Goal: Task Accomplishment & Management: Complete application form

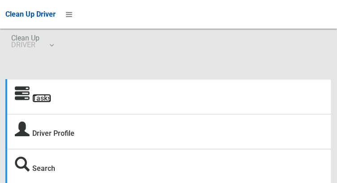
click at [38, 100] on link "Tasks" at bounding box center [41, 98] width 19 height 9
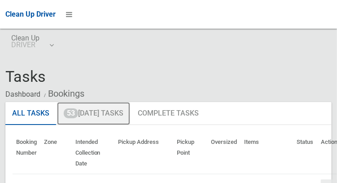
click at [78, 116] on link "53 Today's Tasks" at bounding box center [93, 113] width 73 height 23
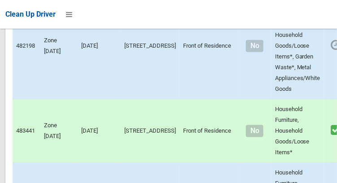
scroll to position [6145, 0]
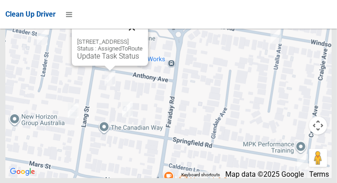
click at [143, 38] on button "Close" at bounding box center [132, 28] width 22 height 22
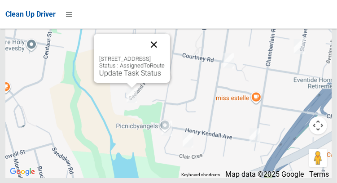
click at [165, 55] on button "Close" at bounding box center [154, 45] width 22 height 22
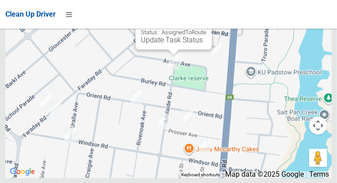
click at [206, 22] on button "Close" at bounding box center [196, 11] width 22 height 22
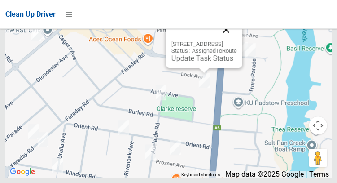
click at [237, 40] on button "Close" at bounding box center [226, 30] width 22 height 22
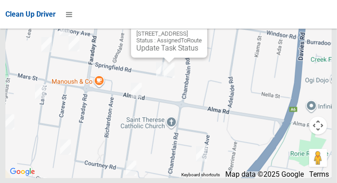
click at [202, 30] on button "Close" at bounding box center [191, 20] width 22 height 22
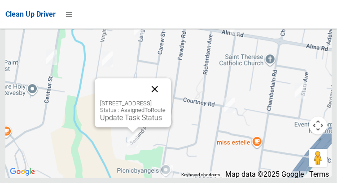
click at [165, 100] on button "Close" at bounding box center [155, 89] width 22 height 22
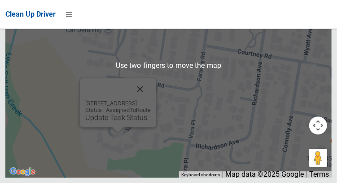
scroll to position [6134, 0]
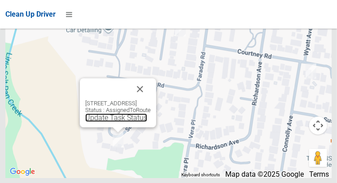
click at [105, 122] on link "Update Task Status" at bounding box center [116, 117] width 62 height 9
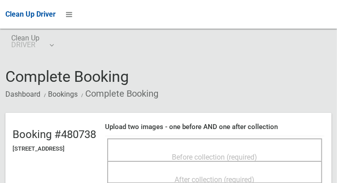
click at [234, 152] on span "Before collection (required)" at bounding box center [214, 156] width 85 height 9
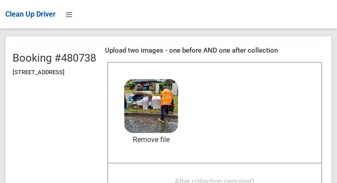
scroll to position [79, 0]
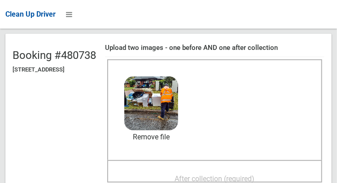
click at [241, 174] on span "After collection (required)" at bounding box center [215, 178] width 80 height 9
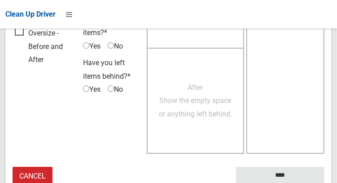
scroll to position [809, 0]
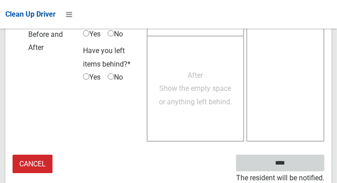
click at [293, 166] on input "****" at bounding box center [280, 162] width 88 height 17
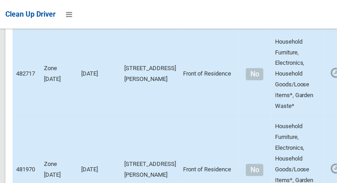
scroll to position [6145, 0]
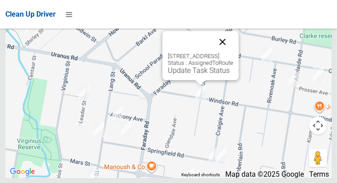
click at [233, 52] on button "Close" at bounding box center [223, 42] width 22 height 22
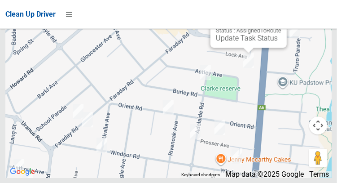
click at [281, 20] on button "Close" at bounding box center [271, 10] width 22 height 22
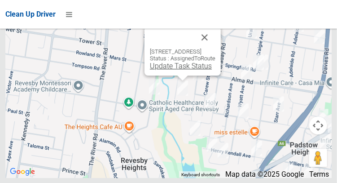
click at [182, 70] on link "Update Task Status" at bounding box center [181, 65] width 62 height 9
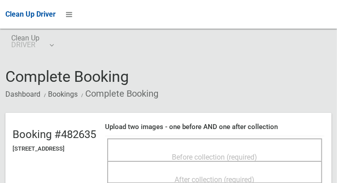
click at [276, 85] on ol "Dashboard Bookings Complete Booking" at bounding box center [168, 93] width 326 height 17
click at [249, 153] on span "Before collection (required)" at bounding box center [214, 156] width 85 height 9
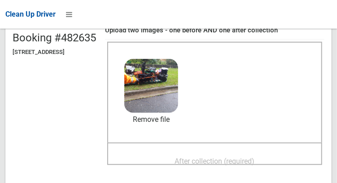
scroll to position [98, 0]
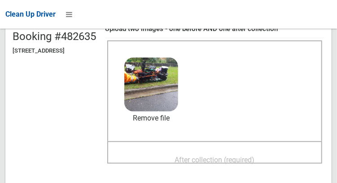
click at [235, 155] on span "After collection (required)" at bounding box center [215, 159] width 80 height 9
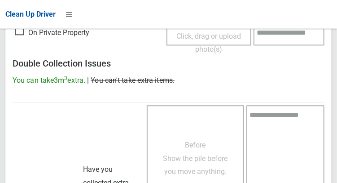
scroll to position [809, 0]
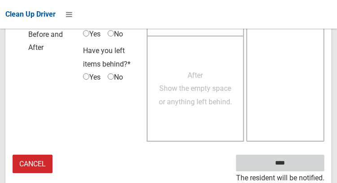
click at [293, 168] on input "****" at bounding box center [280, 162] width 88 height 17
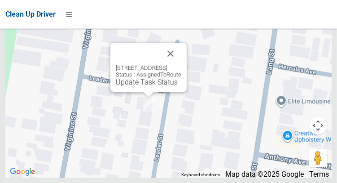
scroll to position [6048, 0]
click at [141, 86] on link "Update Task Status" at bounding box center [147, 82] width 62 height 9
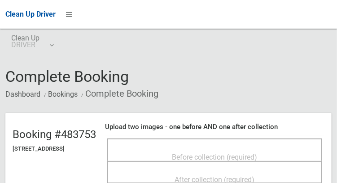
click at [216, 152] on span "Before collection (required)" at bounding box center [214, 156] width 85 height 9
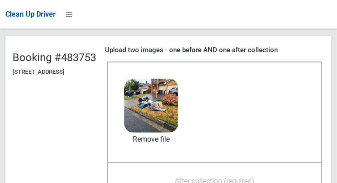
scroll to position [78, 0]
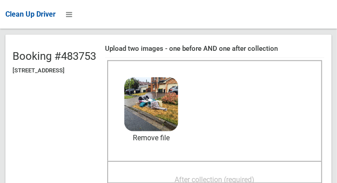
click at [241, 175] on span "After collection (required)" at bounding box center [215, 179] width 80 height 9
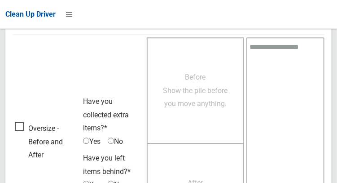
scroll to position [809, 0]
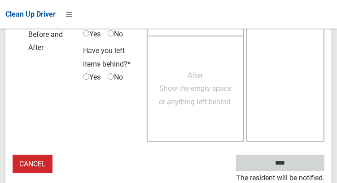
click at [286, 161] on input "****" at bounding box center [280, 162] width 88 height 17
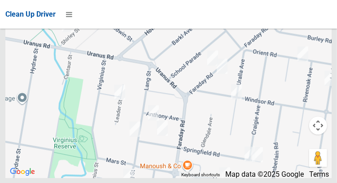
scroll to position [6050, 0]
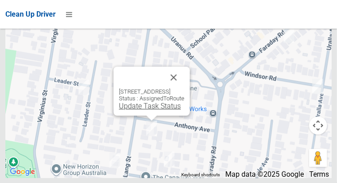
click at [141, 110] on link "Update Task Status" at bounding box center [150, 105] width 62 height 9
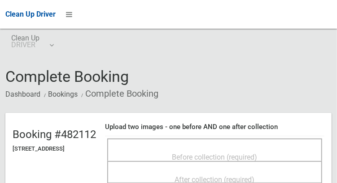
click at [258, 77] on div "Complete Booking Dashboard Bookings Complete Booking" at bounding box center [168, 85] width 326 height 34
click at [217, 152] on span "Before collection (required)" at bounding box center [214, 156] width 85 height 9
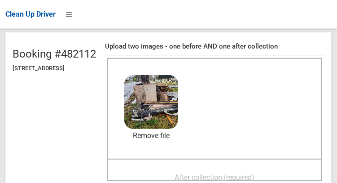
scroll to position [81, 0]
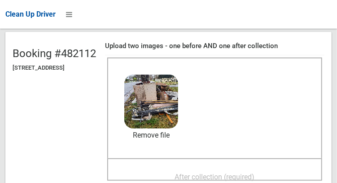
click at [251, 173] on span "After collection (required)" at bounding box center [215, 176] width 80 height 9
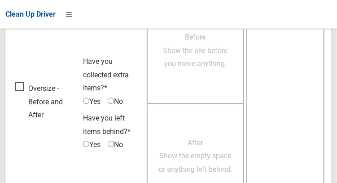
scroll to position [809, 0]
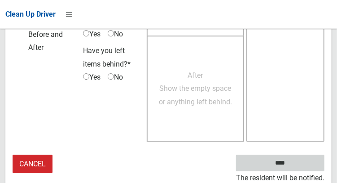
click at [293, 168] on input "****" at bounding box center [280, 162] width 88 height 17
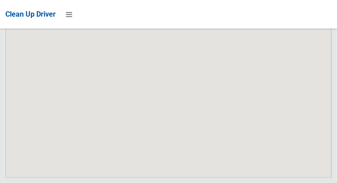
scroll to position [6050, 0]
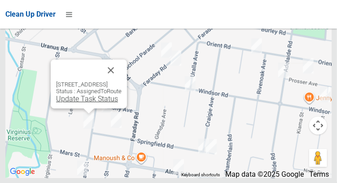
click at [91, 103] on link "Update Task Status" at bounding box center [87, 98] width 62 height 9
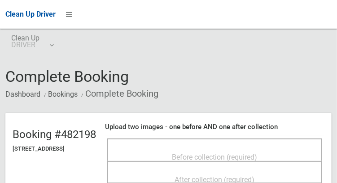
click at [206, 152] on span "Before collection (required)" at bounding box center [214, 156] width 85 height 9
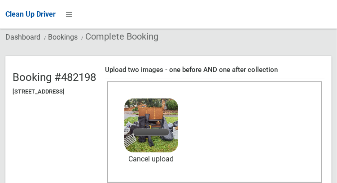
scroll to position [57, 0]
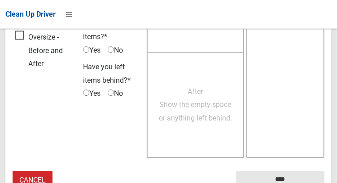
scroll to position [809, 0]
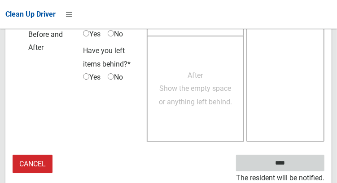
click at [285, 159] on input "****" at bounding box center [280, 162] width 88 height 17
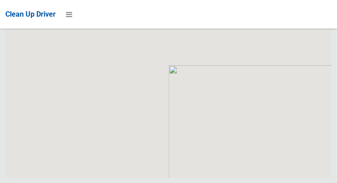
scroll to position [6050, 0]
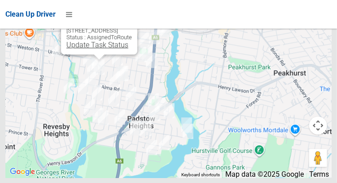
click at [96, 49] on link "Update Task Status" at bounding box center [97, 44] width 62 height 9
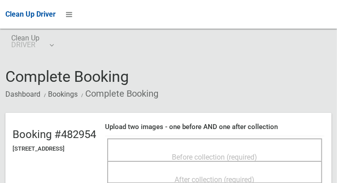
click at [244, 152] on span "Before collection (required)" at bounding box center [214, 156] width 85 height 9
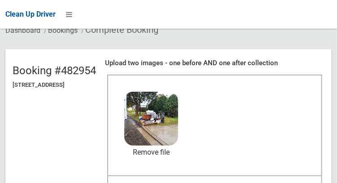
scroll to position [65, 0]
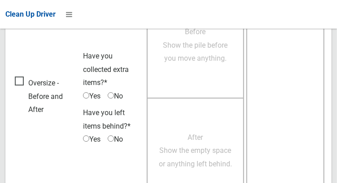
scroll to position [809, 0]
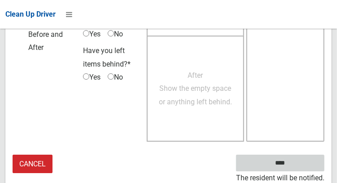
click at [293, 167] on input "****" at bounding box center [280, 162] width 88 height 17
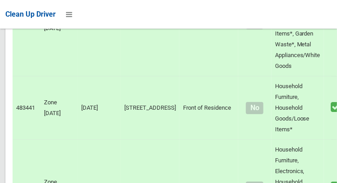
scroll to position [6050, 0]
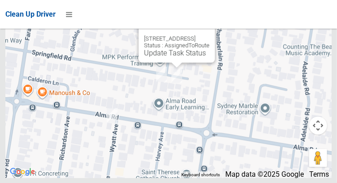
click at [209, 35] on button "Close" at bounding box center [199, 24] width 22 height 22
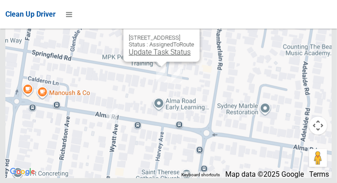
click at [150, 56] on link "Update Task Status" at bounding box center [160, 52] width 62 height 9
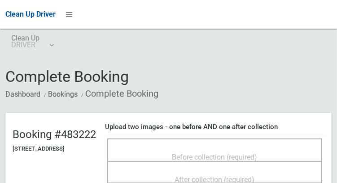
click at [230, 155] on span "Before collection (required)" at bounding box center [214, 156] width 85 height 9
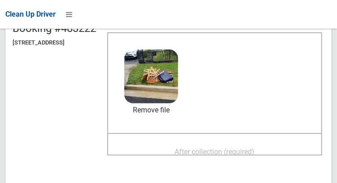
scroll to position [134, 0]
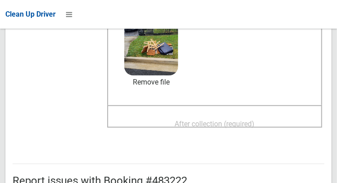
click at [255, 119] on span "After collection (required)" at bounding box center [215, 123] width 80 height 9
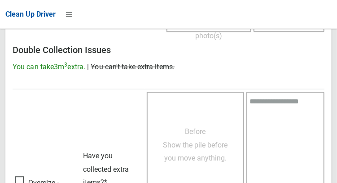
scroll to position [809, 0]
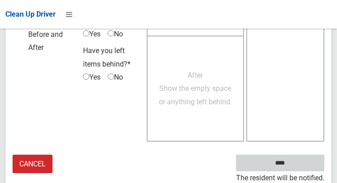
click at [293, 168] on input "****" at bounding box center [280, 162] width 88 height 17
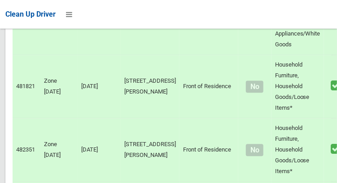
scroll to position [6050, 0]
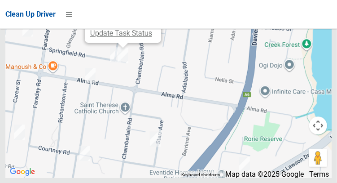
click at [122, 37] on link "Update Task Status" at bounding box center [121, 33] width 62 height 9
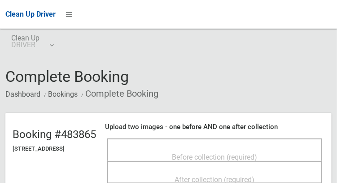
click at [227, 148] on div "Before collection (required)" at bounding box center [214, 156] width 195 height 17
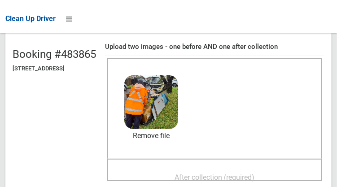
scroll to position [85, 0]
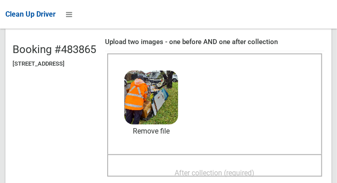
click at [224, 168] on span "After collection (required)" at bounding box center [215, 172] width 80 height 9
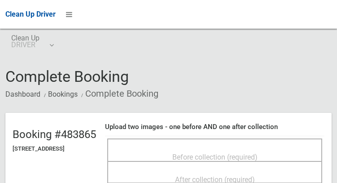
scroll to position [85, 0]
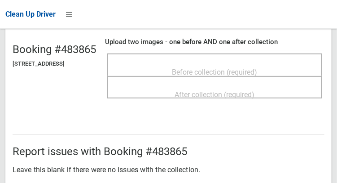
click at [254, 68] on span "Before collection (required)" at bounding box center [214, 72] width 85 height 9
click at [232, 72] on span "Before collection (required)" at bounding box center [214, 72] width 85 height 9
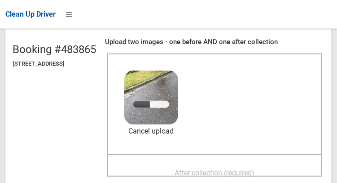
click at [255, 168] on span "After collection (required)" at bounding box center [215, 172] width 80 height 9
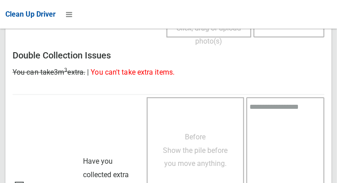
scroll to position [809, 0]
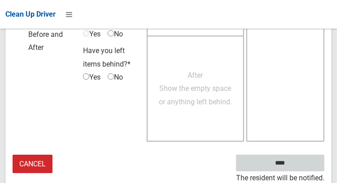
click at [297, 165] on input "****" at bounding box center [280, 162] width 88 height 17
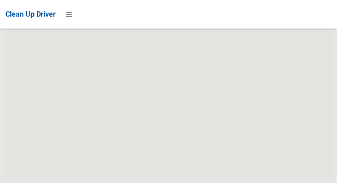
scroll to position [6050, 0]
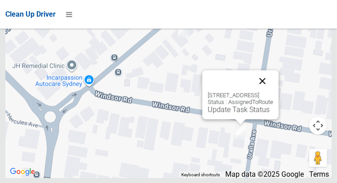
click at [273, 91] on button "Close" at bounding box center [263, 81] width 22 height 22
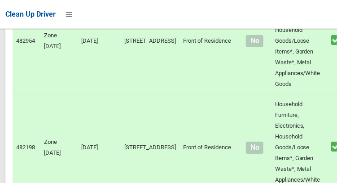
scroll to position [3983, 0]
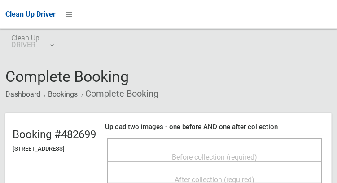
click at [238, 152] on span "Before collection (required)" at bounding box center [214, 156] width 85 height 9
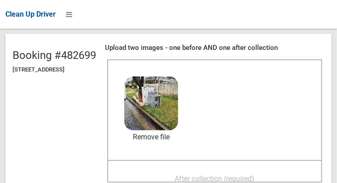
scroll to position [106, 0]
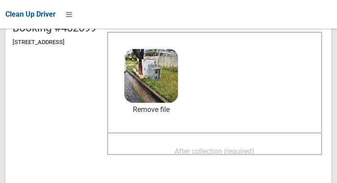
click at [186, 147] on span "After collection (required)" at bounding box center [215, 151] width 80 height 9
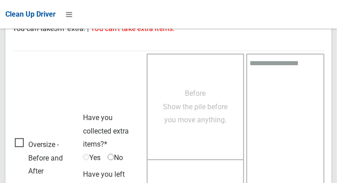
scroll to position [809, 0]
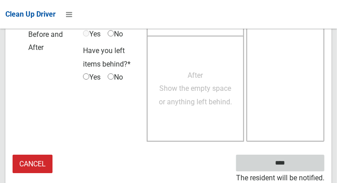
click at [292, 168] on input "****" at bounding box center [280, 162] width 88 height 17
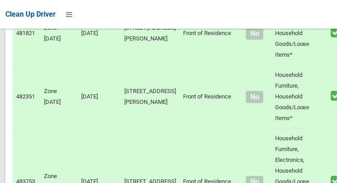
scroll to position [6050, 0]
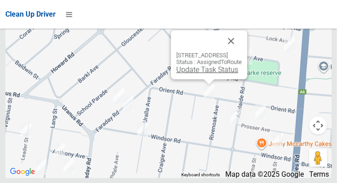
click at [198, 74] on link "Update Task Status" at bounding box center [207, 69] width 62 height 9
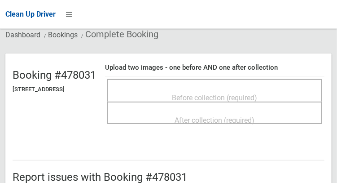
scroll to position [62, 0]
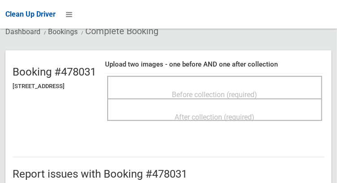
click at [241, 90] on span "Before collection (required)" at bounding box center [214, 94] width 85 height 9
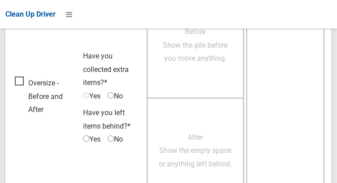
scroll to position [809, 0]
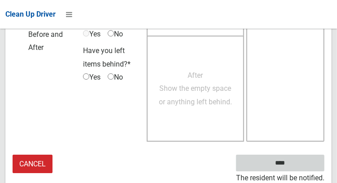
click at [284, 165] on input "****" at bounding box center [280, 162] width 88 height 17
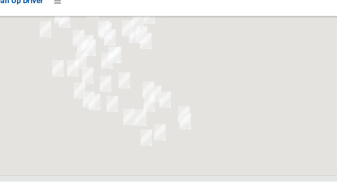
scroll to position [6050, 0]
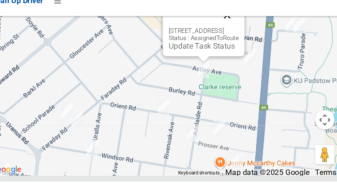
click at [238, 39] on button "Close" at bounding box center [227, 28] width 22 height 22
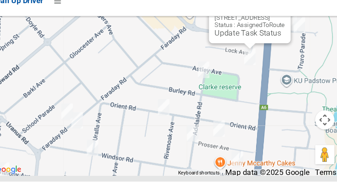
click at [281, 26] on button "Close" at bounding box center [270, 16] width 22 height 22
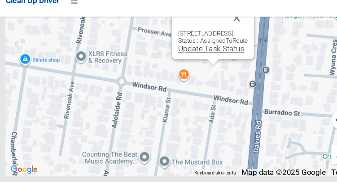
click at [196, 63] on link "Update Task Status" at bounding box center [197, 59] width 62 height 9
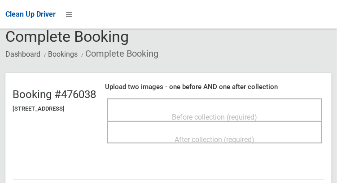
scroll to position [42, 0]
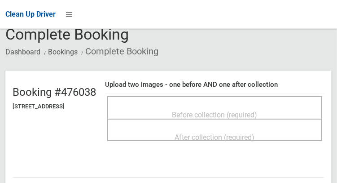
click at [241, 115] on span "Before collection (required)" at bounding box center [214, 114] width 85 height 9
click at [236, 112] on span "Before collection (required)" at bounding box center [214, 114] width 85 height 9
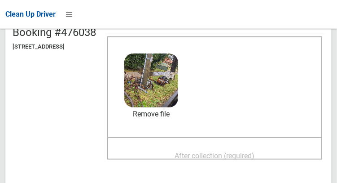
scroll to position [102, 0]
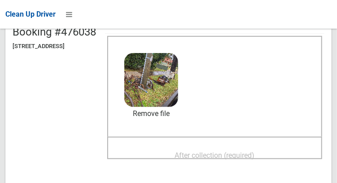
click at [233, 152] on span "After collection (required)" at bounding box center [215, 155] width 80 height 9
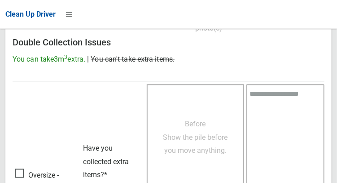
scroll to position [809, 0]
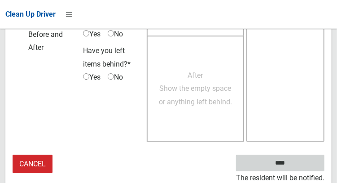
click at [298, 160] on input "****" at bounding box center [280, 162] width 88 height 17
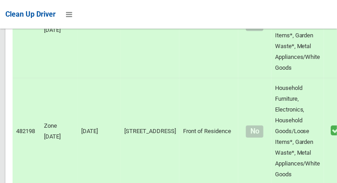
scroll to position [6050, 0]
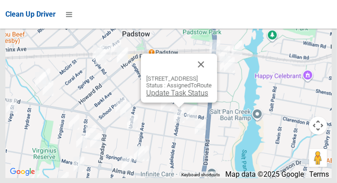
click at [170, 97] on link "Update Task Status" at bounding box center [177, 92] width 62 height 9
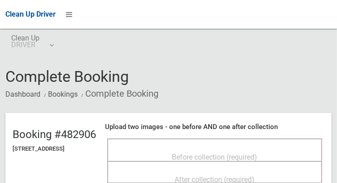
click at [22, 182] on header "Booking #482906 [STREET_ADDRESS] Upload two images - one before AND one after c…" at bounding box center [168, 157] width 326 height 89
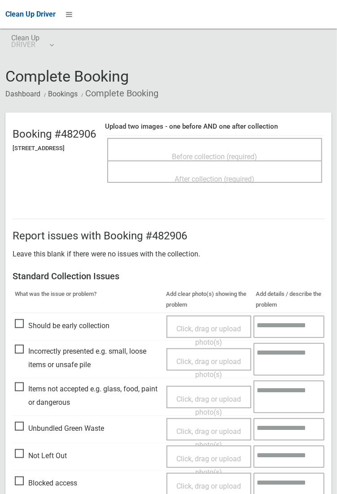
click at [114, 39] on div "Complete Booking Dashboard Bookings Complete Booking Booking #482906 [STREET_AD…" at bounding box center [168, 448] width 337 height 818
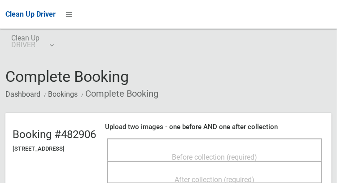
click at [219, 152] on span "Before collection (required)" at bounding box center [214, 156] width 85 height 9
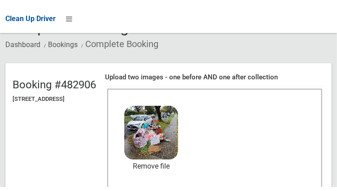
scroll to position [55, 0]
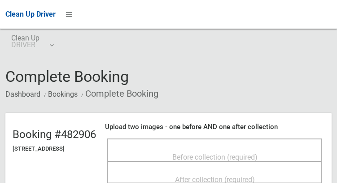
scroll to position [55, 0]
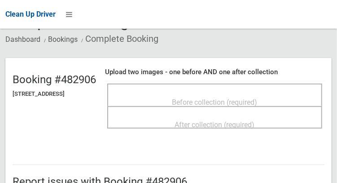
click at [234, 98] on span "Before collection (required)" at bounding box center [214, 102] width 85 height 9
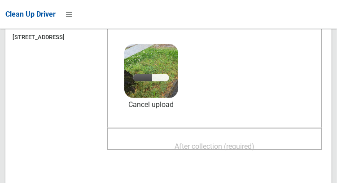
scroll to position [112, 0]
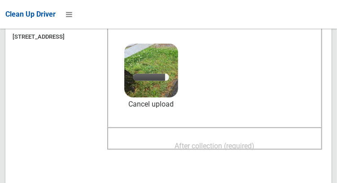
click at [228, 141] on span "After collection (required)" at bounding box center [215, 145] width 80 height 9
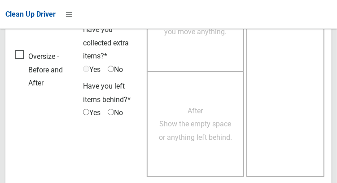
scroll to position [809, 0]
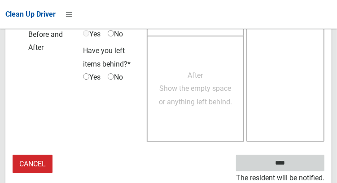
click at [293, 165] on input "****" at bounding box center [280, 162] width 88 height 17
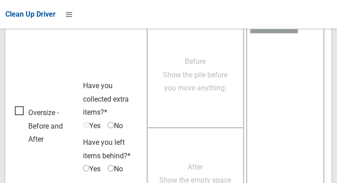
scroll to position [770, 0]
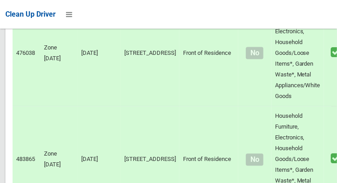
scroll to position [2517, 0]
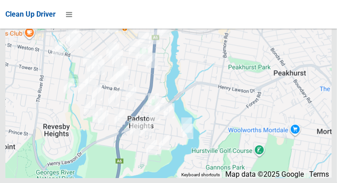
scroll to position [6050, 0]
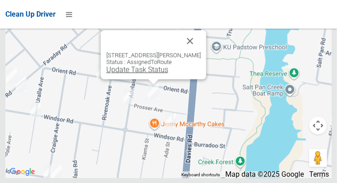
click at [148, 74] on link "Update Task Status" at bounding box center [137, 69] width 62 height 9
click at [196, 52] on button "Close" at bounding box center [190, 41] width 22 height 22
click at [154, 74] on link "Update Task Status" at bounding box center [137, 69] width 62 height 9
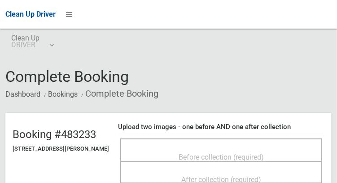
click at [243, 148] on div "Before collection (required)" at bounding box center [221, 156] width 182 height 17
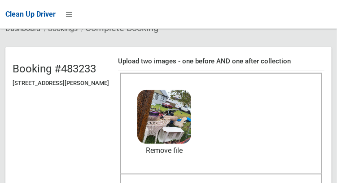
scroll to position [65, 0]
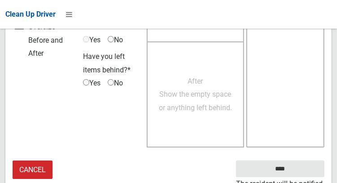
scroll to position [809, 0]
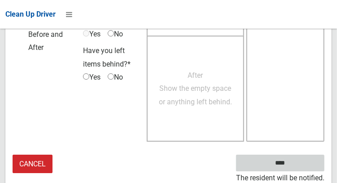
click at [293, 166] on input "****" at bounding box center [280, 162] width 88 height 17
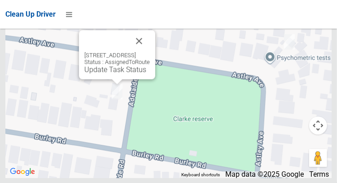
scroll to position [6049, 0]
click at [111, 74] on link "Update Task Status" at bounding box center [115, 69] width 62 height 9
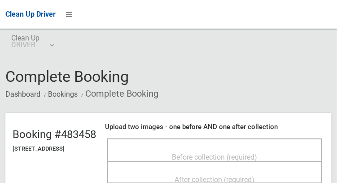
click at [250, 152] on span "Before collection (required)" at bounding box center [214, 156] width 85 height 9
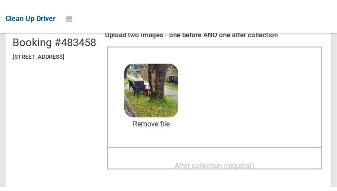
scroll to position [99, 0]
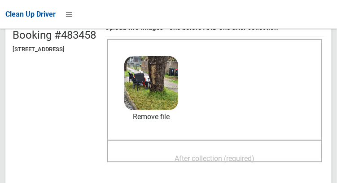
click at [213, 154] on span "After collection (required)" at bounding box center [215, 158] width 80 height 9
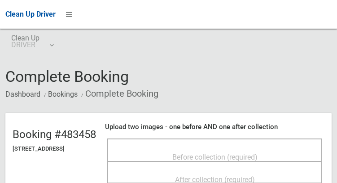
scroll to position [99, 0]
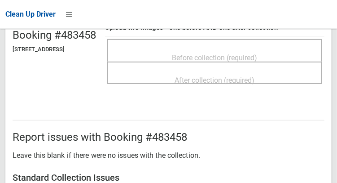
click at [244, 49] on div "Before collection (required)" at bounding box center [214, 57] width 195 height 17
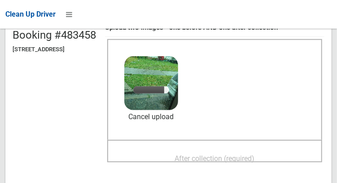
click at [244, 154] on span "After collection (required)" at bounding box center [215, 158] width 80 height 9
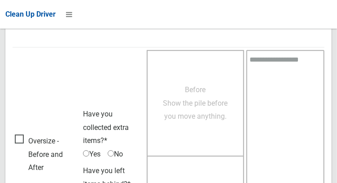
scroll to position [809, 0]
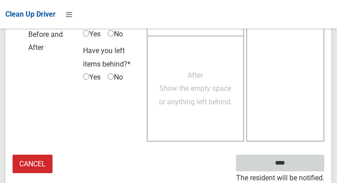
click at [293, 165] on input "****" at bounding box center [280, 162] width 88 height 17
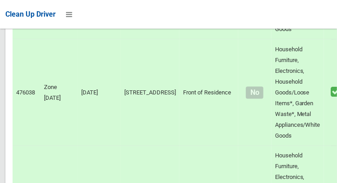
scroll to position [2375, 0]
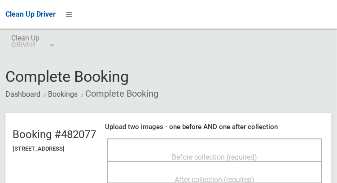
click at [232, 152] on span "Before collection (required)" at bounding box center [214, 156] width 85 height 9
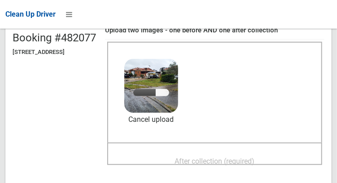
scroll to position [97, 0]
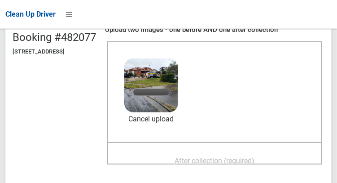
click at [253, 156] on span "After collection (required)" at bounding box center [215, 160] width 80 height 9
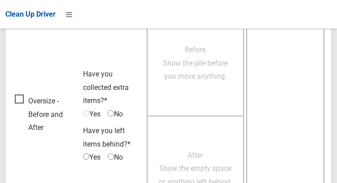
scroll to position [809, 0]
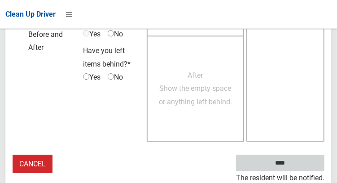
click at [293, 165] on input "****" at bounding box center [280, 162] width 88 height 17
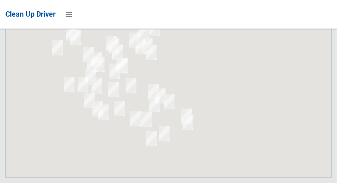
scroll to position [6050, 0]
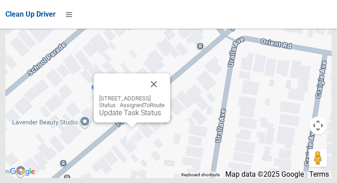
click at [165, 115] on div "87 Faraday Road, PADSTOW NSW 2211 Status : AssignedToRoute Update Task Status" at bounding box center [131, 106] width 65 height 22
click at [165, 95] on button "Close" at bounding box center [154, 84] width 22 height 22
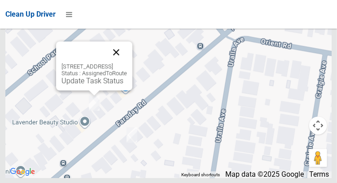
click at [127, 63] on button "Close" at bounding box center [116, 52] width 22 height 22
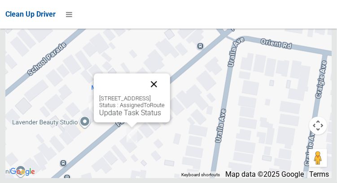
click at [165, 95] on button "Close" at bounding box center [154, 84] width 22 height 22
click at [132, 117] on link "Update Task Status" at bounding box center [130, 112] width 62 height 9
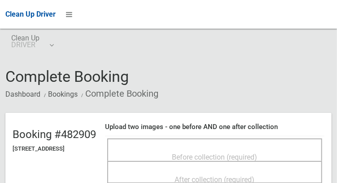
click at [222, 152] on span "Before collection (required)" at bounding box center [214, 156] width 85 height 9
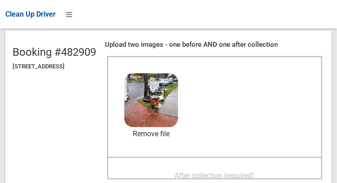
scroll to position [88, 0]
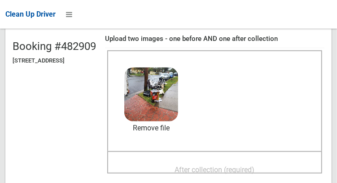
click at [246, 165] on span "After collection (required)" at bounding box center [215, 169] width 80 height 9
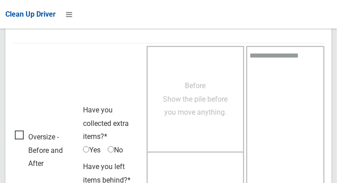
scroll to position [810, 0]
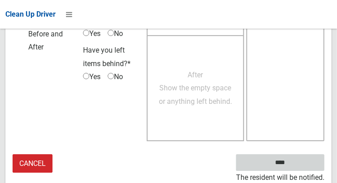
click at [300, 164] on input "****" at bounding box center [280, 162] width 88 height 17
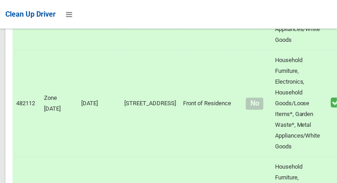
scroll to position [3813, 0]
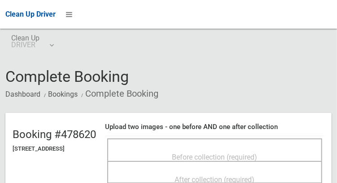
click at [246, 152] on span "Before collection (required)" at bounding box center [214, 156] width 85 height 9
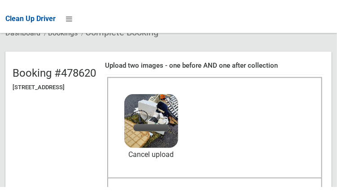
scroll to position [66, 0]
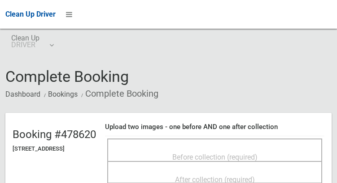
scroll to position [66, 0]
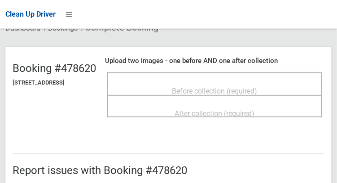
click at [254, 88] on span "Before collection (required)" at bounding box center [214, 91] width 85 height 9
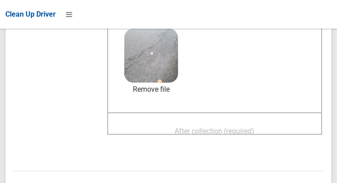
scroll to position [132, 0]
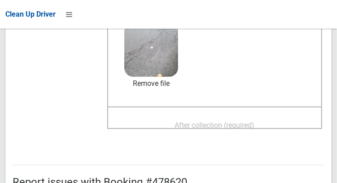
click at [281, 119] on div "After collection (required)" at bounding box center [214, 124] width 195 height 17
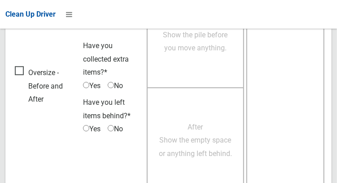
scroll to position [809, 0]
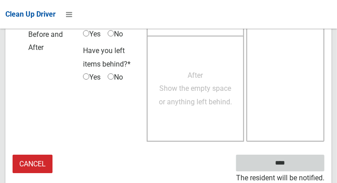
click at [293, 163] on input "****" at bounding box center [280, 162] width 88 height 17
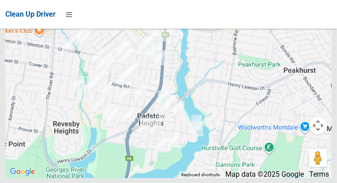
scroll to position [5632, 0]
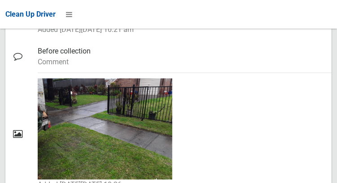
scroll to position [623, 0]
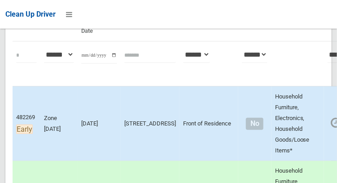
scroll to position [133, 0]
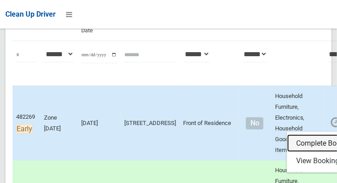
click at [298, 147] on link "Complete Booking" at bounding box center [340, 143] width 107 height 18
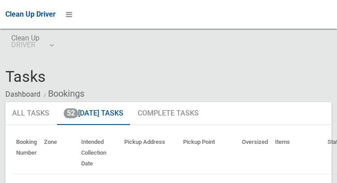
scroll to position [133, 0]
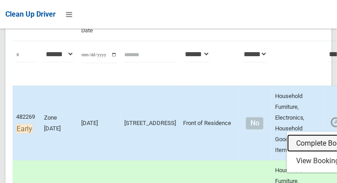
click at [287, 149] on link "Complete Booking" at bounding box center [340, 143] width 107 height 18
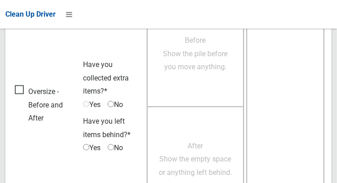
scroll to position [582, 0]
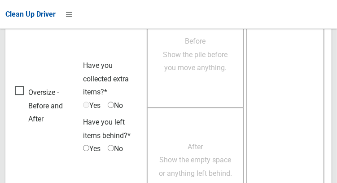
click at [21, 91] on span "Oversize - Before and After" at bounding box center [47, 106] width 64 height 40
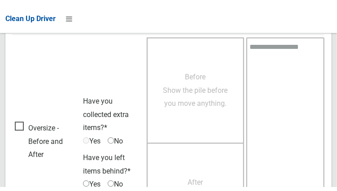
scroll to position [550, 0]
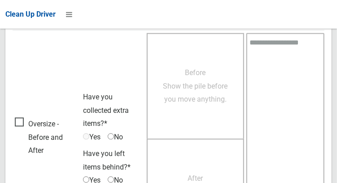
click at [90, 130] on span "Yes" at bounding box center [91, 136] width 17 height 13
click at [200, 85] on span "Before Show the pile before you move anything." at bounding box center [195, 85] width 65 height 35
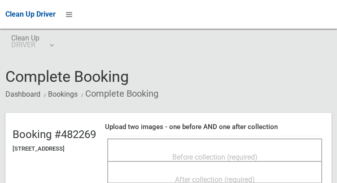
scroll to position [550, 0]
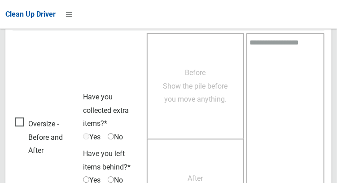
click at [19, 120] on span "Oversize - Before and After" at bounding box center [47, 137] width 64 height 40
click at [204, 98] on span "Before Show the pile before you move anything." at bounding box center [195, 85] width 65 height 35
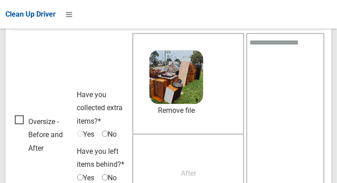
click at [191, 169] on span "After Show the empty space or anything left behind." at bounding box center [188, 186] width 80 height 35
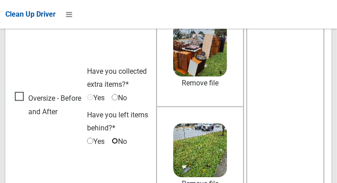
scroll to position [644, 0]
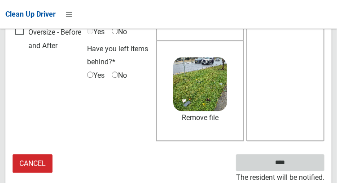
click at [301, 160] on input "****" at bounding box center [280, 162] width 88 height 17
